Goal: Information Seeking & Learning: Learn about a topic

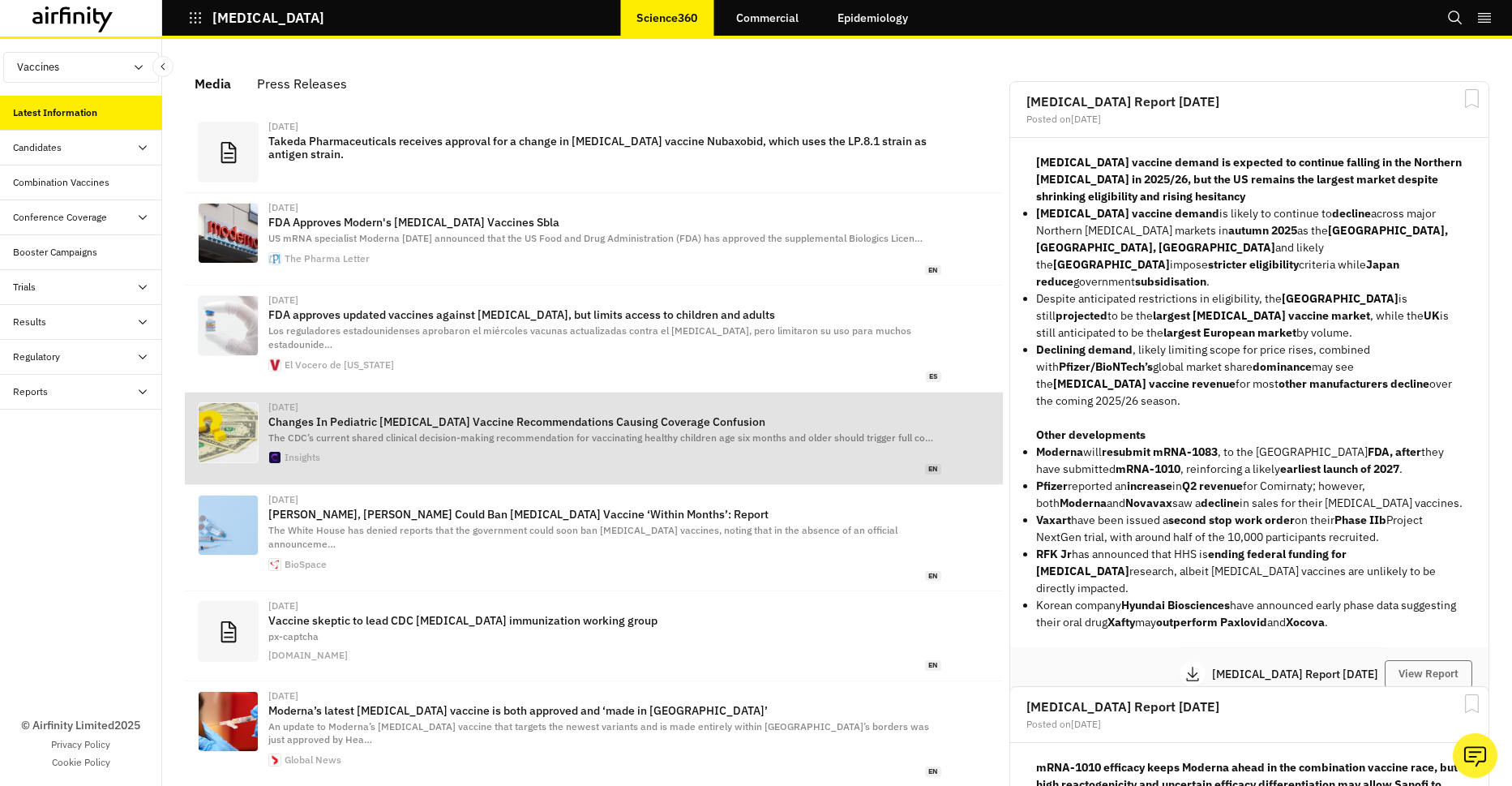
click at [537, 451] on div "Insights" at bounding box center [605, 458] width 673 height 13
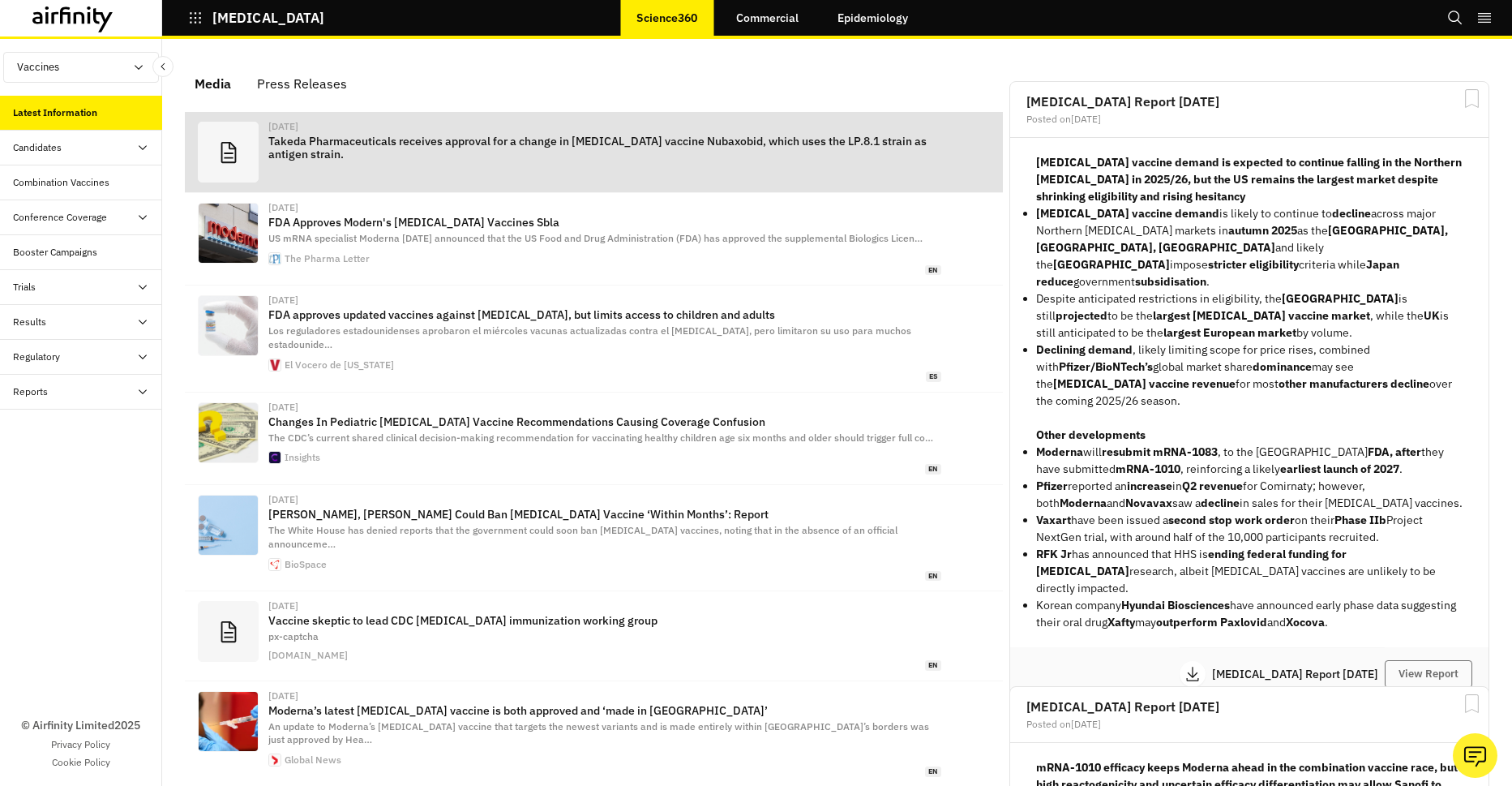
click at [432, 139] on p "Takeda Pharmaceuticals receives approval for a change in COVID-19 vaccine Nubax…" at bounding box center [605, 147] width 673 height 26
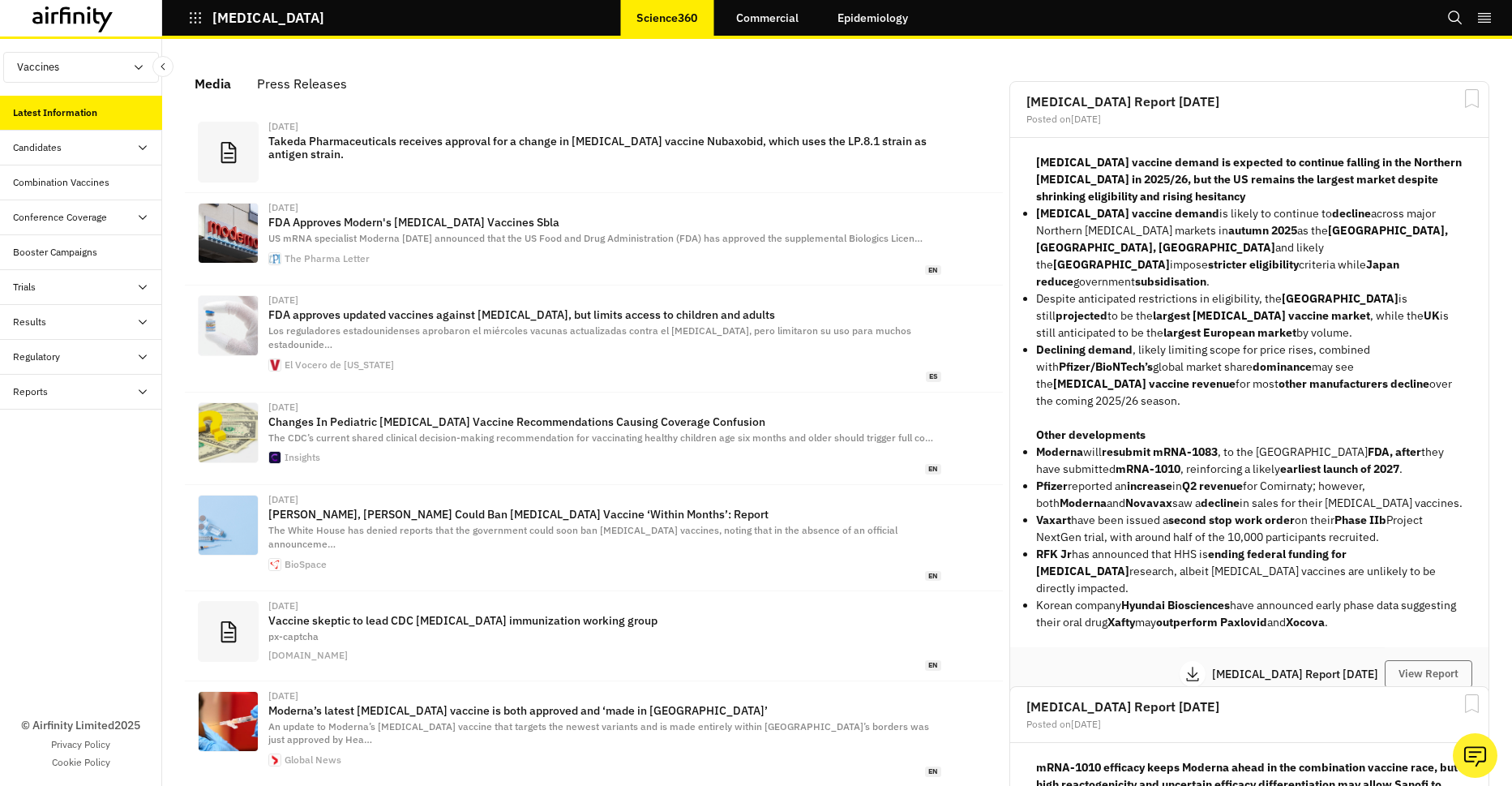
click at [787, 13] on link "Commercial" at bounding box center [768, 18] width 95 height 39
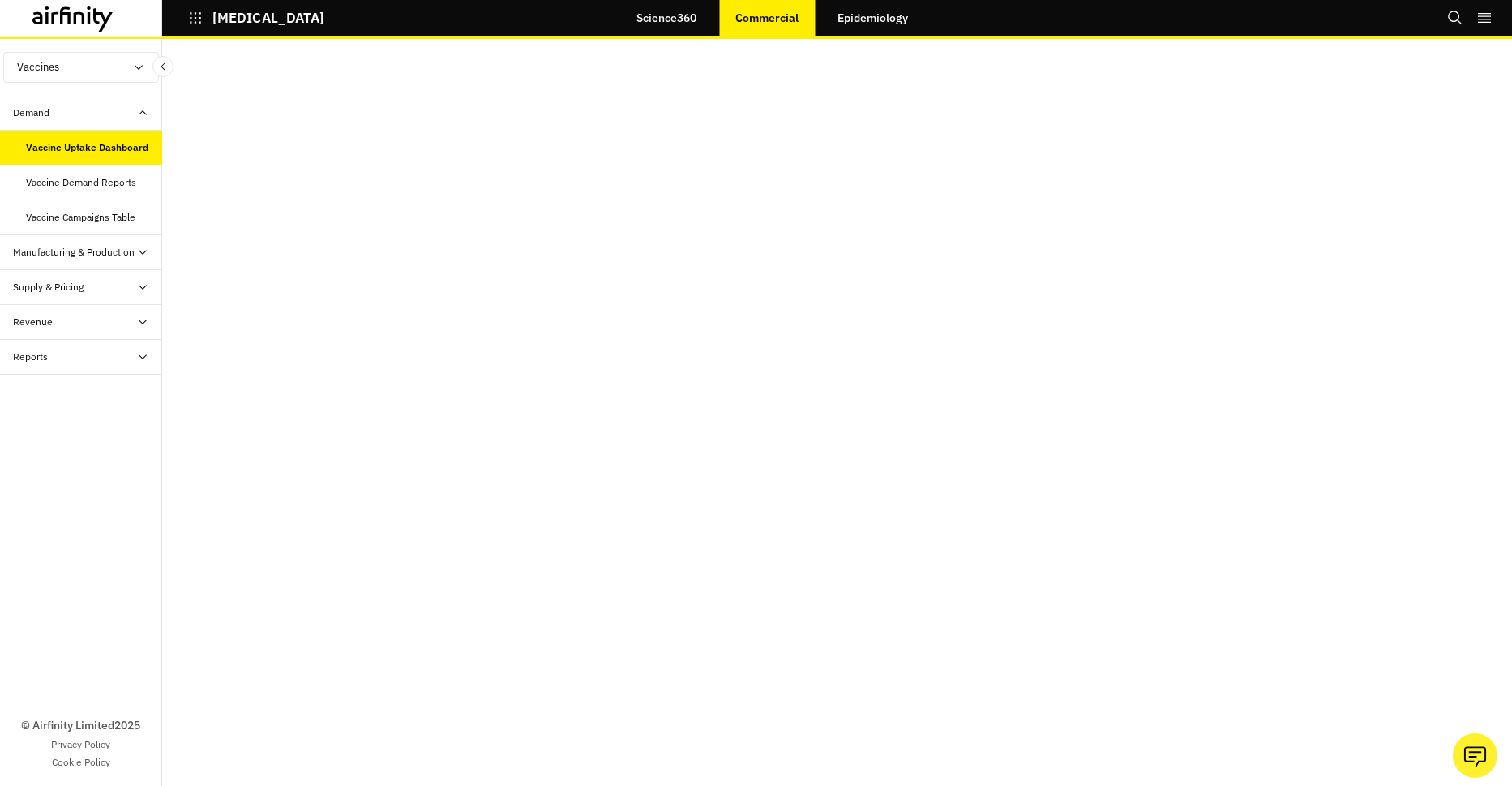
click at [856, 8] on link "Epidemiology" at bounding box center [872, 18] width 103 height 39
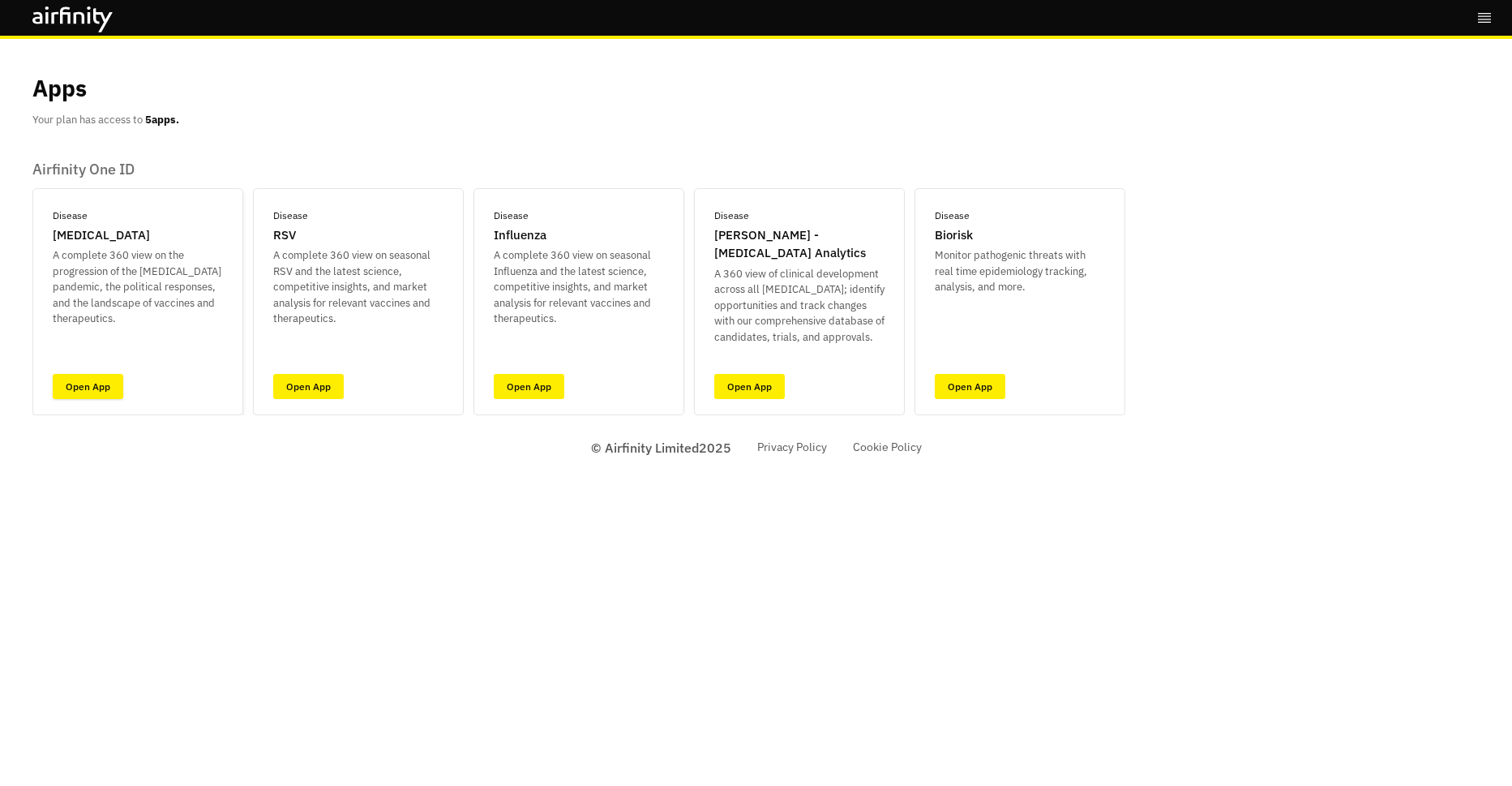
click at [71, 389] on link "Open App" at bounding box center [88, 386] width 70 height 25
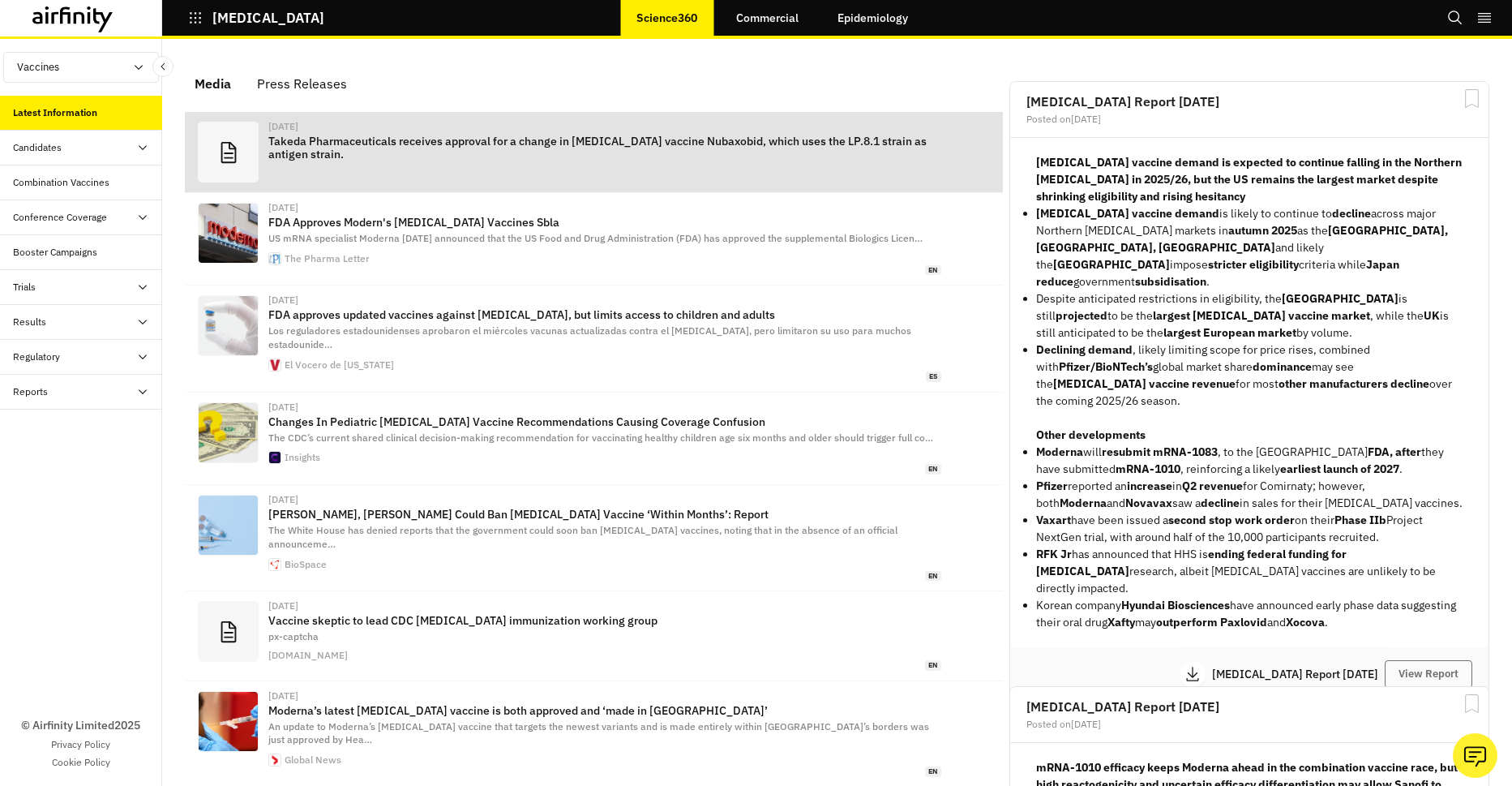
scroll to position [1026, 473]
click at [346, 142] on p "Takeda Pharmaceuticals receives approval for a change in COVID-19 vaccine Nubax…" at bounding box center [605, 147] width 673 height 26
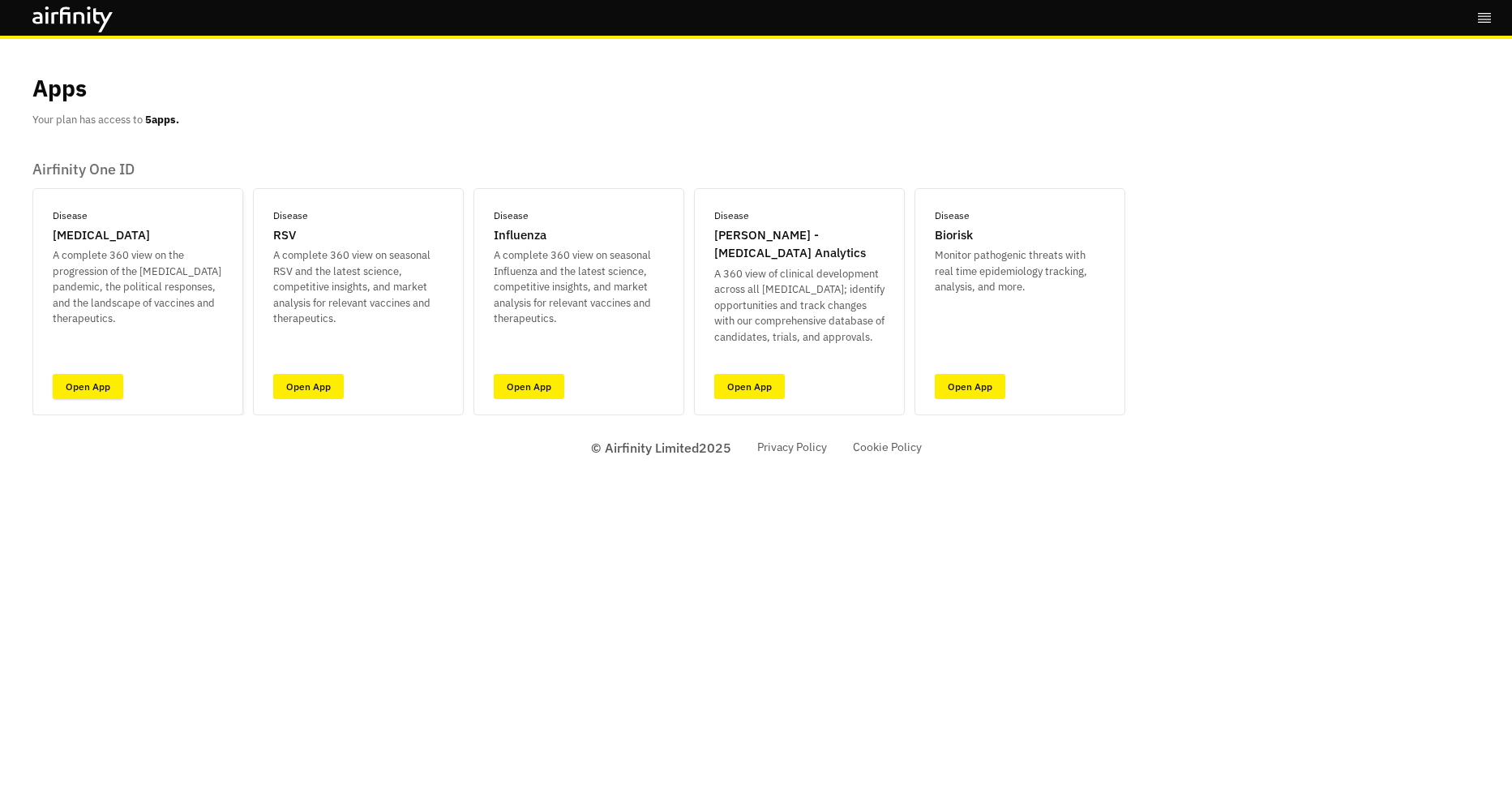
click at [101, 392] on link "Open App" at bounding box center [88, 386] width 70 height 25
